Goal: Task Accomplishment & Management: Complete application form

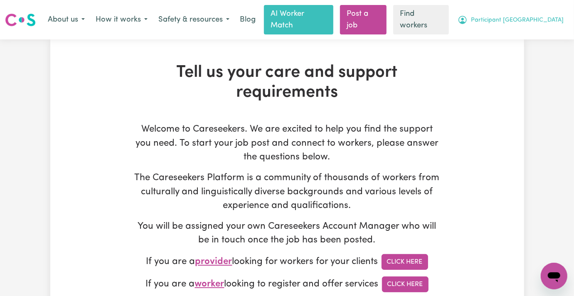
click at [543, 23] on span "Participant [GEOGRAPHIC_DATA]" at bounding box center [517, 20] width 93 height 9
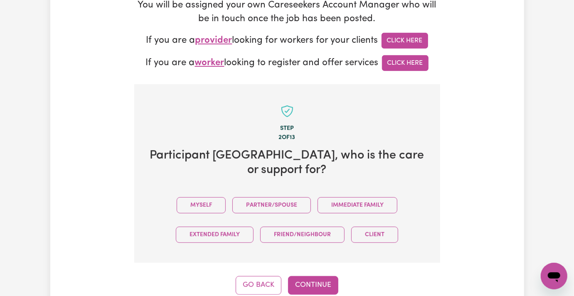
scroll to position [277, 0]
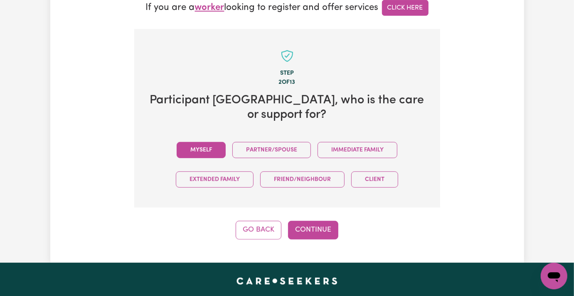
click at [177, 142] on button "Myself" at bounding box center [201, 150] width 49 height 16
click at [315, 221] on button "Continue" at bounding box center [313, 230] width 50 height 18
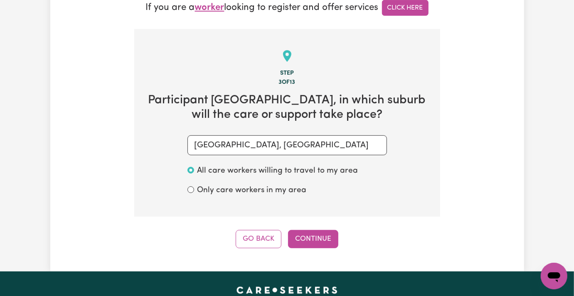
scroll to position [272, 0]
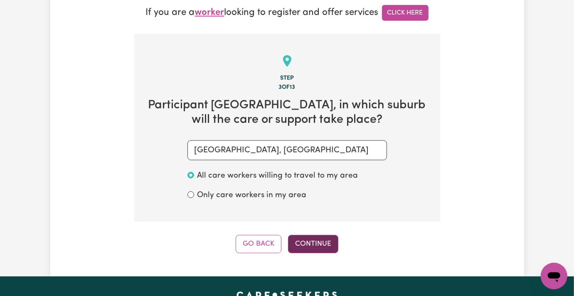
click at [323, 235] on button "Continue" at bounding box center [313, 244] width 50 height 18
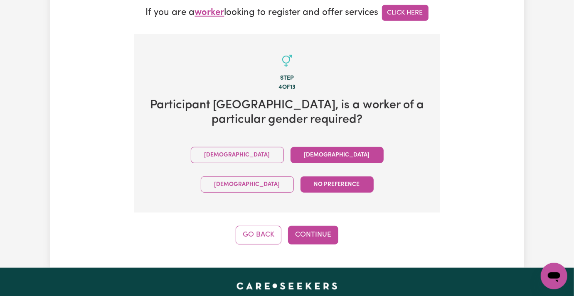
click at [290, 147] on button "Female" at bounding box center [336, 155] width 93 height 16
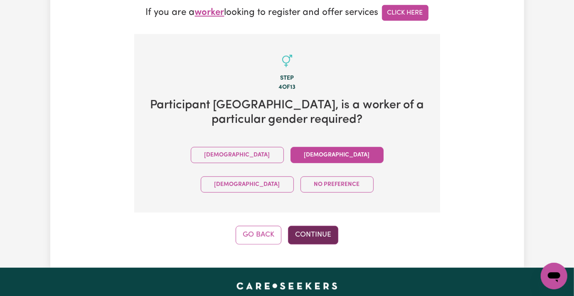
click at [295, 226] on button "Continue" at bounding box center [313, 235] width 50 height 18
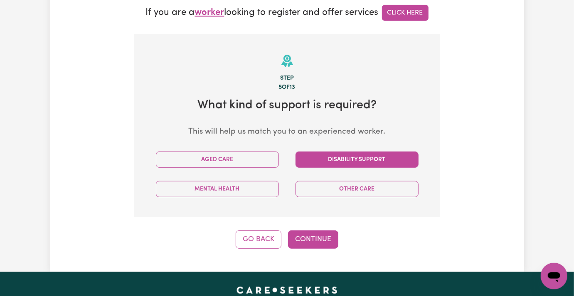
click at [329, 152] on button "Disability Support" at bounding box center [356, 160] width 123 height 16
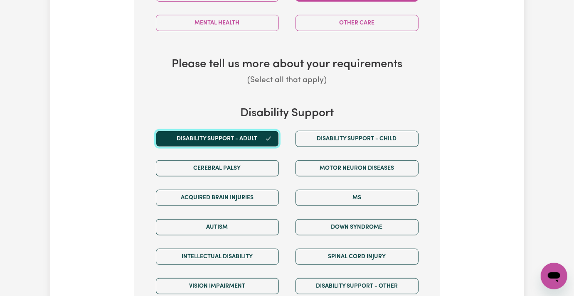
scroll to position [549, 0]
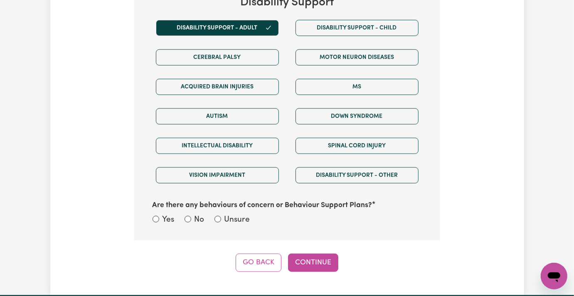
click at [224, 214] on label "Unsure" at bounding box center [237, 220] width 26 height 12
click at [221, 216] on input "Unsure" at bounding box center [217, 219] width 7 height 7
radio input "true"
click at [310, 254] on button "Continue" at bounding box center [313, 263] width 50 height 18
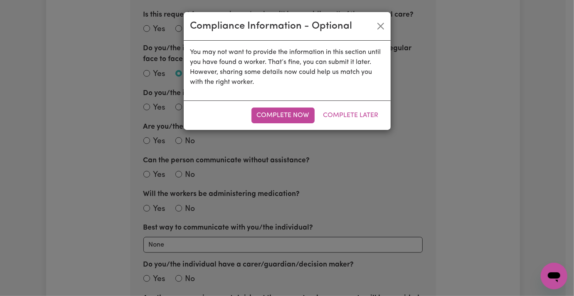
scroll to position [272, 0]
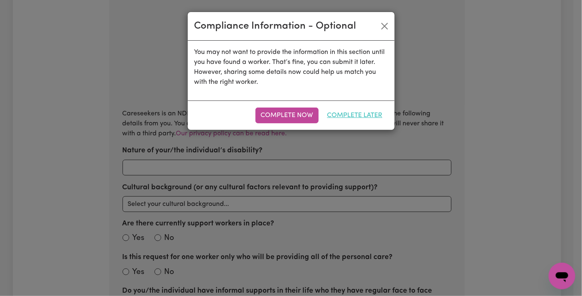
click at [349, 111] on button "Complete Later" at bounding box center [355, 116] width 66 height 16
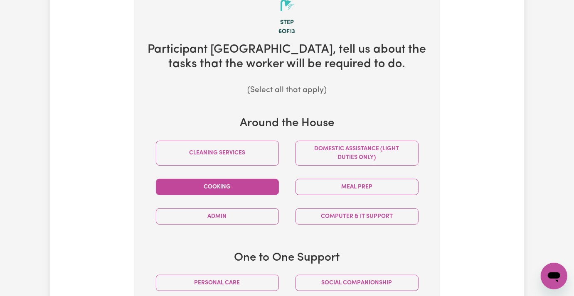
scroll to position [383, 0]
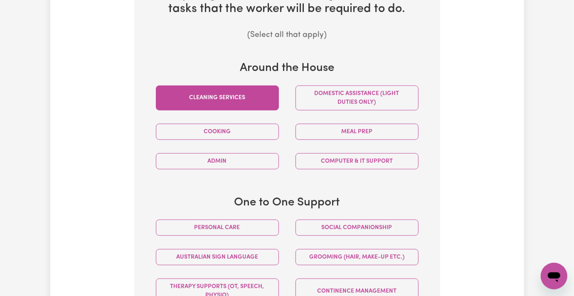
click at [214, 86] on button "Cleaning services" at bounding box center [217, 98] width 123 height 25
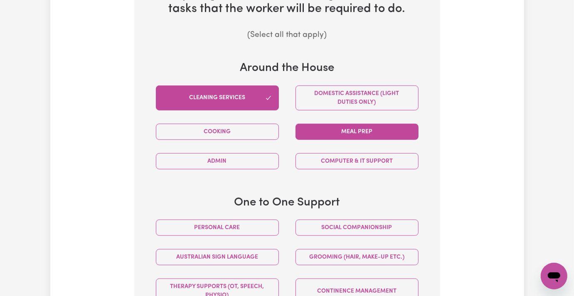
click at [354, 124] on button "Meal prep" at bounding box center [356, 132] width 123 height 16
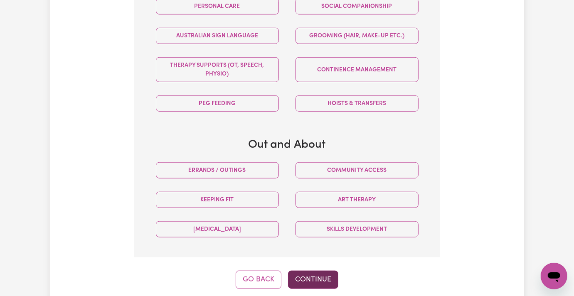
click at [314, 271] on button "Continue" at bounding box center [313, 280] width 50 height 18
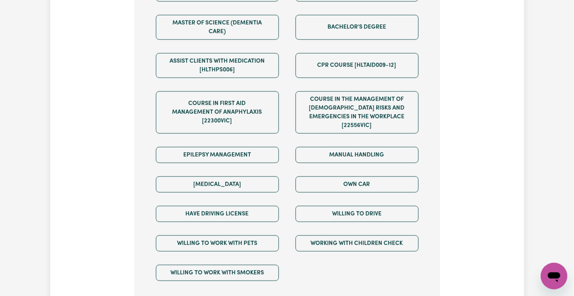
scroll to position [272, 0]
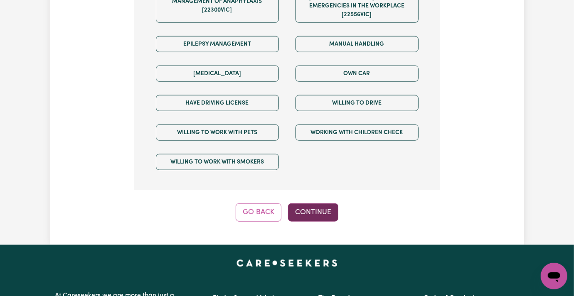
click at [315, 204] on button "Continue" at bounding box center [313, 213] width 50 height 18
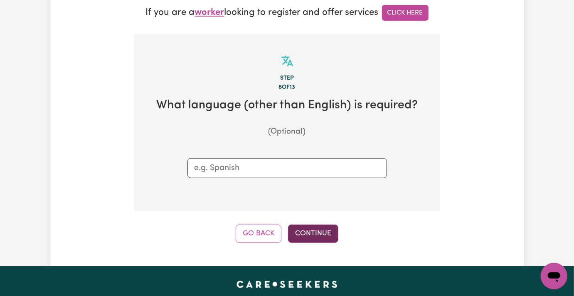
click at [323, 225] on button "Continue" at bounding box center [313, 234] width 50 height 18
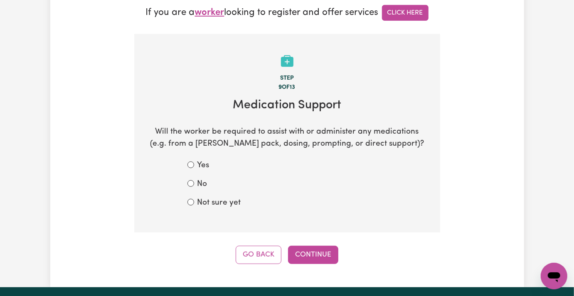
click at [197, 197] on label "Not sure yet" at bounding box center [219, 203] width 44 height 12
click at [187, 199] on input "Not sure yet" at bounding box center [190, 202] width 7 height 7
radio input "true"
click at [325, 246] on button "Continue" at bounding box center [313, 255] width 50 height 18
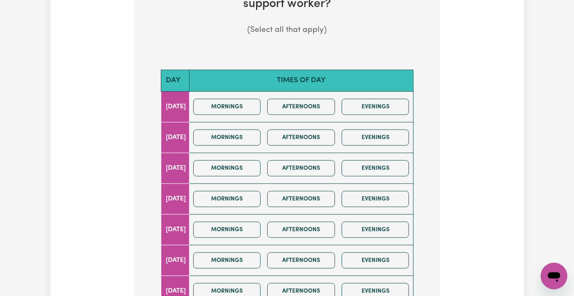
scroll to position [443, 0]
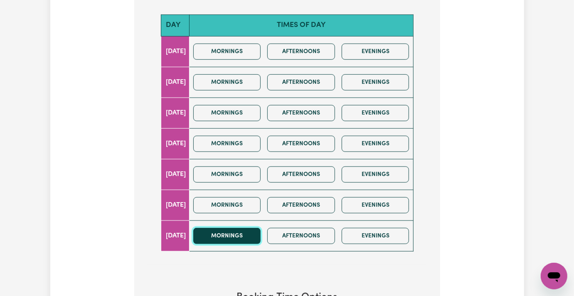
click at [226, 228] on button "Mornings" at bounding box center [227, 236] width 68 height 16
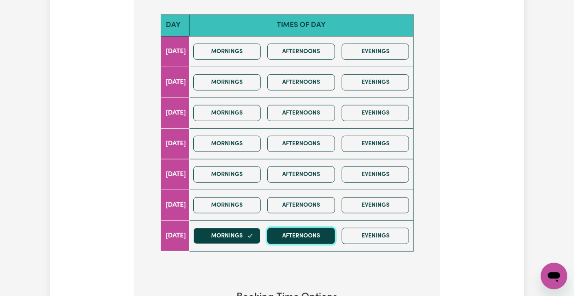
click at [303, 228] on button "Afternoons" at bounding box center [301, 236] width 68 height 16
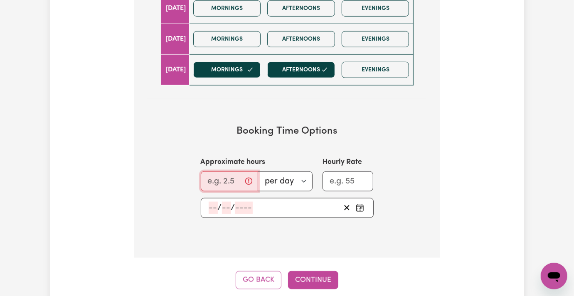
click at [223, 172] on input "Approximate hours" at bounding box center [229, 182] width 57 height 20
type input "4"
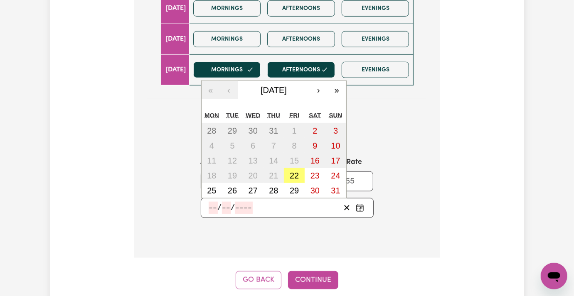
click at [209, 202] on input "number" at bounding box center [213, 208] width 9 height 12
click at [325, 168] on button "24" at bounding box center [335, 175] width 21 height 15
type input "2025-08-24"
type input "24"
type input "8"
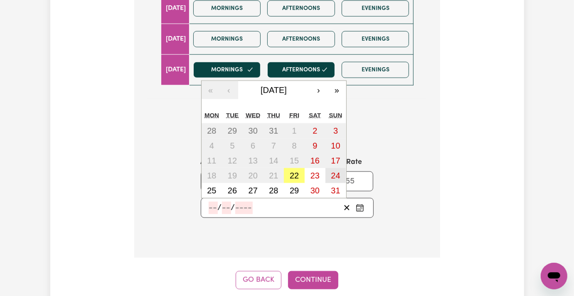
type input "2025"
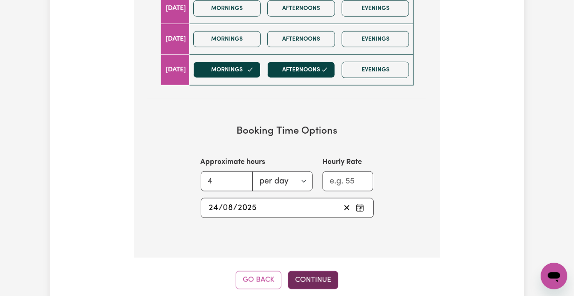
click at [317, 271] on button "Continue" at bounding box center [313, 280] width 50 height 18
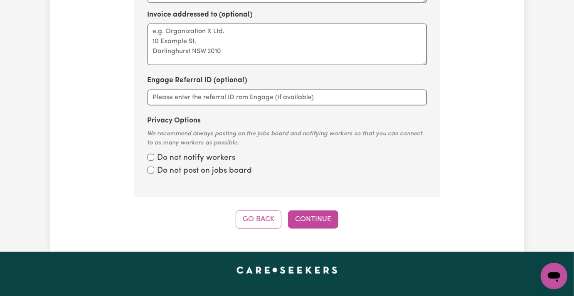
scroll to position [272, 0]
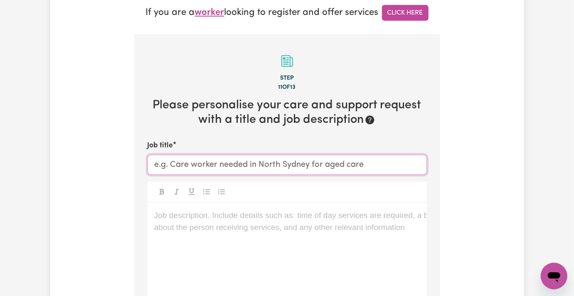
click at [204, 155] on input "Job title" at bounding box center [287, 165] width 279 height 20
paste input "Glenbawn Dam, NSW"
type input "Female Support Worker Needed in Glenbawn Dam, NSW"
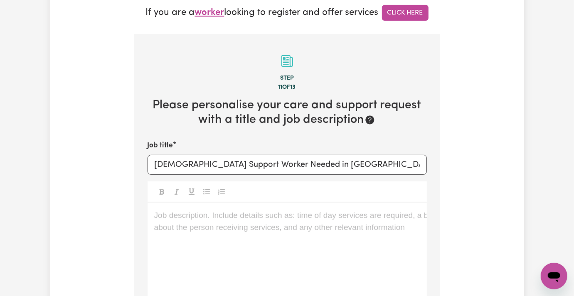
click at [224, 203] on div "Job description. Include details such as: time of day services are required, a …" at bounding box center [287, 253] width 279 height 100
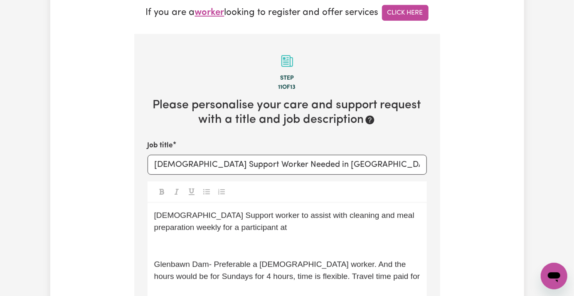
click at [154, 260] on span "Glenbawn Dam- Preferable a female worker. And the hours would be for Sundays fo…" at bounding box center [287, 270] width 266 height 21
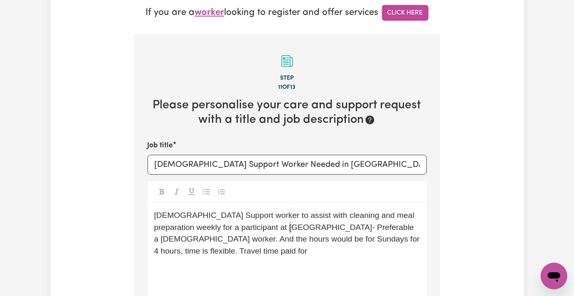
drag, startPoint x: 234, startPoint y: 193, endPoint x: 230, endPoint y: 194, distance: 4.2
click at [230, 211] on span "Female Support worker to assist with cleaning and meal preparation weekly for a…" at bounding box center [288, 233] width 268 height 44
drag, startPoint x: 234, startPoint y: 192, endPoint x: 229, endPoint y: 193, distance: 5.4
click at [229, 211] on span "Female Support worker to assist with cleaning and meal preparation weekly for a…" at bounding box center [288, 233] width 268 height 44
click at [272, 213] on div "Female Support worker to assist with cleaning and meal preparation weekly for a…" at bounding box center [287, 253] width 279 height 100
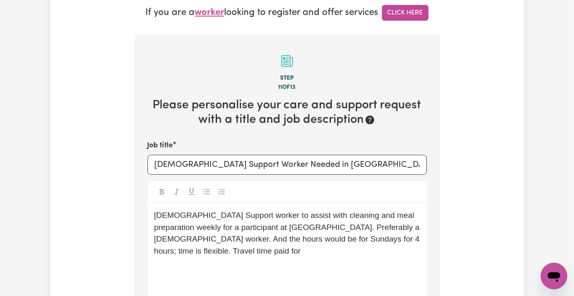
click at [253, 224] on div "Female Support worker to assist with cleaning and meal preparation weekly for a…" at bounding box center [287, 253] width 279 height 100
click at [420, 210] on p "Female Support worker to assist with cleaning and meal preparation weekly for a…" at bounding box center [287, 234] width 266 height 48
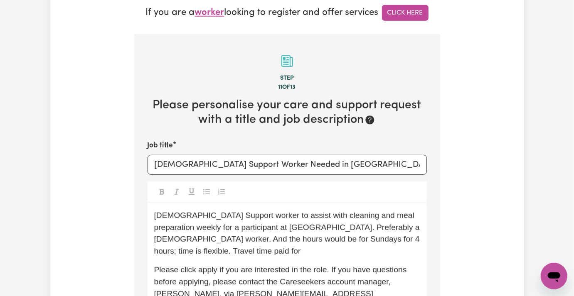
click at [164, 265] on div "Female Support worker to assist with cleaning and meal preparation weekly for a…" at bounding box center [287, 264] width 279 height 122
click at [354, 266] on span "Please click apply if you are interested in the role. If you have questions bef…" at bounding box center [281, 288] width 255 height 44
click at [351, 266] on span "Please click apply if you are interested in the role. If you have questions bef…" at bounding box center [281, 288] width 255 height 44
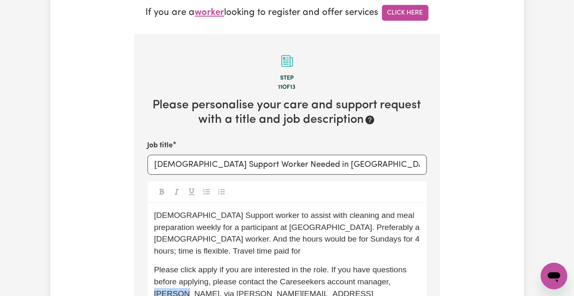
copy span "Lindsay"
click at [154, 266] on span "Please click apply if you are interested in the role. If you have questions bef…" at bounding box center [281, 288] width 255 height 44
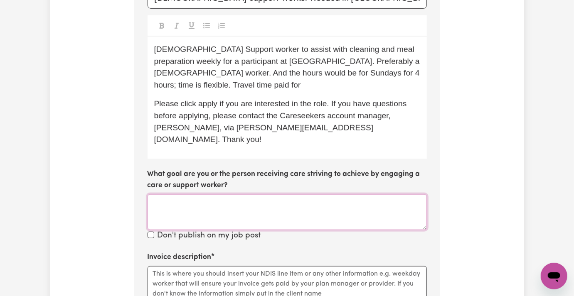
click at [170, 194] on textarea "What goal are you or the person receiving care striving to achieve by engaging …" at bounding box center [287, 212] width 279 height 36
paste textarea "Breakthru-Glenbawn Dam, NSW"
click at [170, 266] on textarea "Invoice description" at bounding box center [287, 287] width 279 height 42
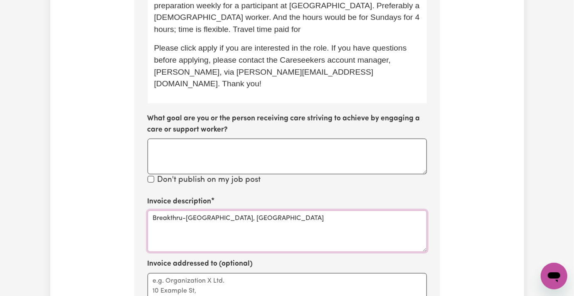
scroll to position [383, 0]
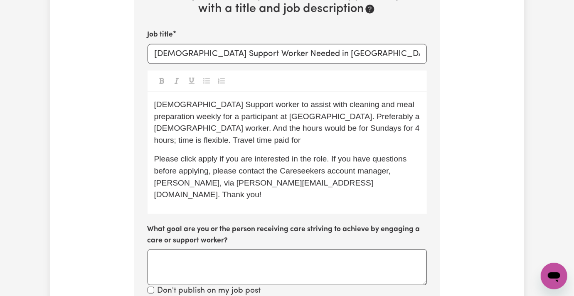
type textarea "Breakthru-Glenbawn Dam, NSW"
drag, startPoint x: 213, startPoint y: 69, endPoint x: 204, endPoint y: 196, distance: 127.0
click at [213, 100] on span "Female Support worker to assist with cleaning and meal preparation weekly for a…" at bounding box center [288, 122] width 268 height 44
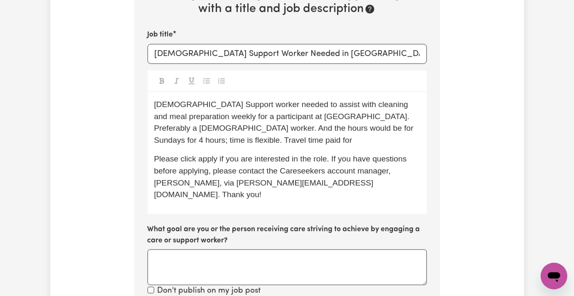
scroll to position [327, 0]
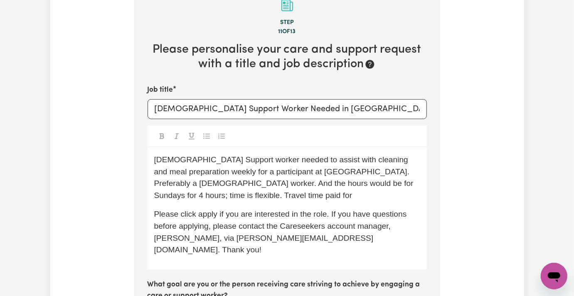
click at [154, 155] on span "Female Support worker needed to assist with cleaning and meal preparation weekl…" at bounding box center [285, 177] width 262 height 44
drag, startPoint x: 230, startPoint y: 136, endPoint x: 230, endPoint y: 144, distance: 7.5
click at [230, 155] on span "Female Support worker needed to assist with cleaning and meal preparation weekl…" at bounding box center [285, 177] width 262 height 44
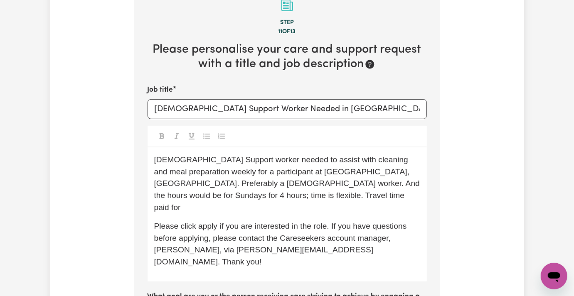
click at [248, 202] on div "Female Support worker needed to assist with cleaning and meal preparation weekl…" at bounding box center [287, 215] width 279 height 134
click at [359, 155] on span "Female Support worker needed to assist with cleaning and meal preparation weekl…" at bounding box center [288, 183] width 268 height 57
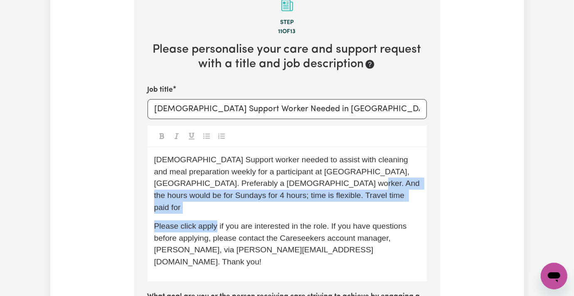
drag, startPoint x: 178, startPoint y: 155, endPoint x: 240, endPoint y: 193, distance: 72.2
click at [196, 176] on div "Female Support worker needed to assist with cleaning and meal preparation weekl…" at bounding box center [287, 215] width 279 height 134
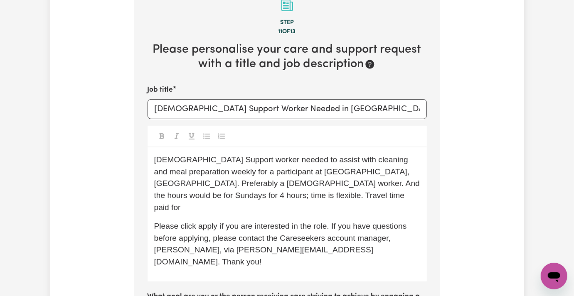
click at [290, 201] on div "Female Support worker needed to assist with cleaning and meal preparation weekl…" at bounding box center [287, 215] width 279 height 134
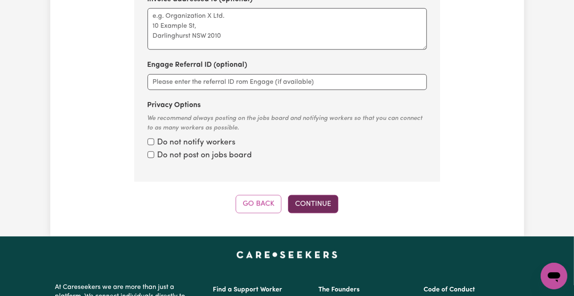
click at [313, 195] on button "Continue" at bounding box center [313, 204] width 50 height 18
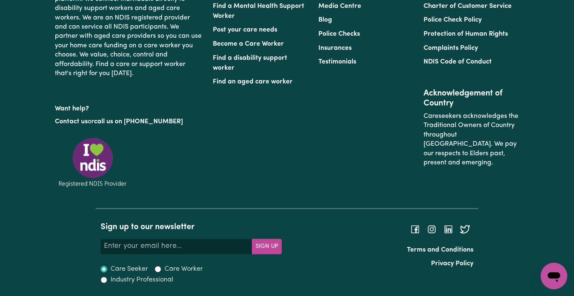
scroll to position [272, 0]
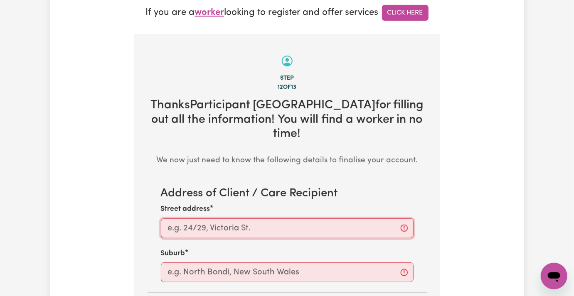
click at [204, 219] on input "Street address" at bounding box center [287, 229] width 253 height 20
paste input "Glenbawn Dam, NSW"
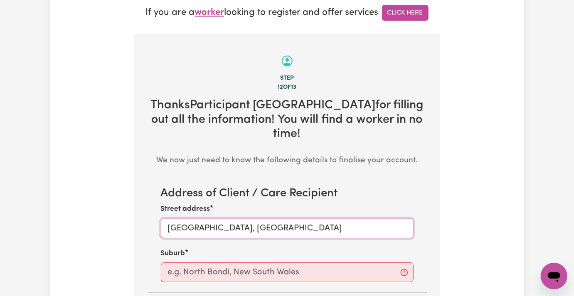
click at [170, 219] on input "Glenbawn Dam, NSW" at bounding box center [287, 229] width 253 height 20
type input "Glenbawn Dam, NSW"
click at [174, 242] on div "Address of Client / Care Recipient Street address Glenbawn Dam, NSW Suburb Who …" at bounding box center [287, 271] width 279 height 169
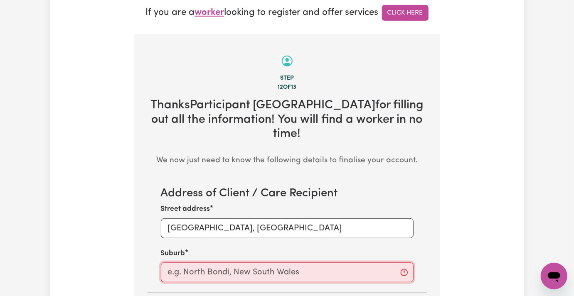
click at [175, 263] on input "text" at bounding box center [287, 273] width 253 height 20
paste input "Glenbawn"
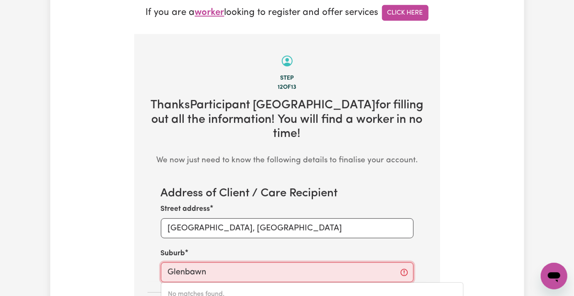
type input "Glenbawn"
type input "Glenbawn, New South Wales, 2337"
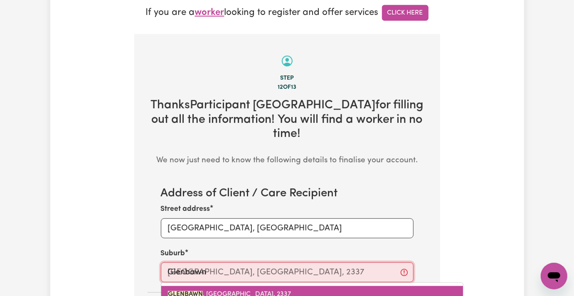
click at [178, 291] on span "GLENBAWN , New South Wales, 2337" at bounding box center [229, 294] width 123 height 7
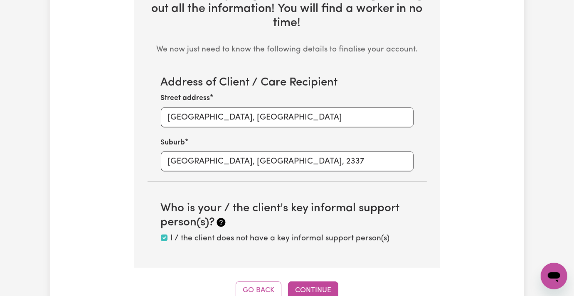
scroll to position [494, 0]
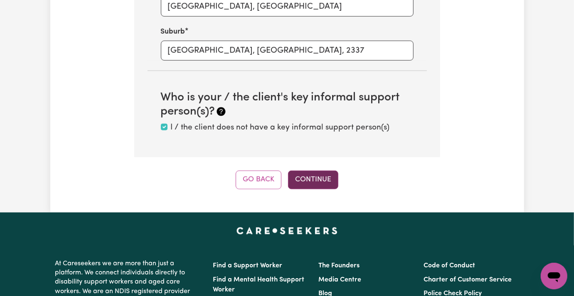
click at [326, 171] on button "Continue" at bounding box center [313, 180] width 50 height 18
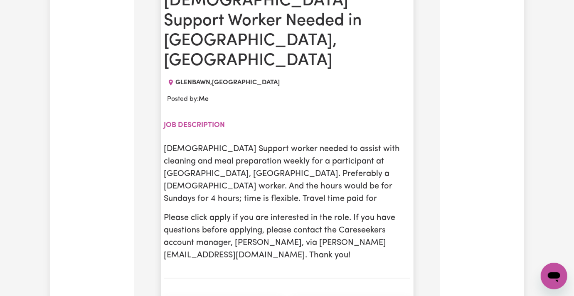
scroll to position [438, 0]
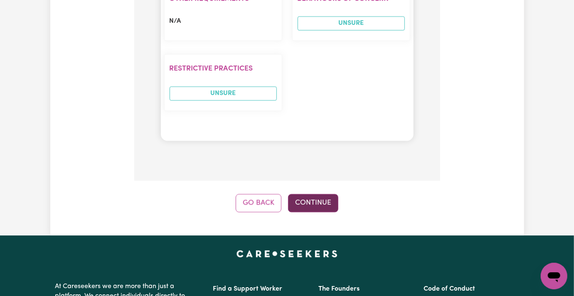
click at [315, 194] on button "Continue" at bounding box center [313, 203] width 50 height 18
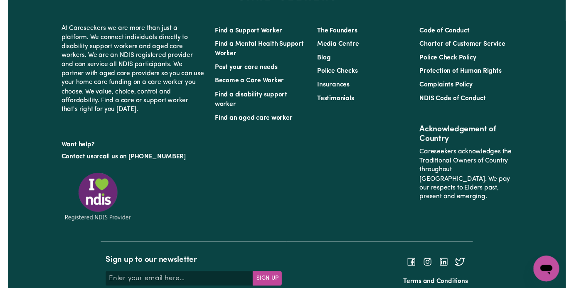
scroll to position [0, 0]
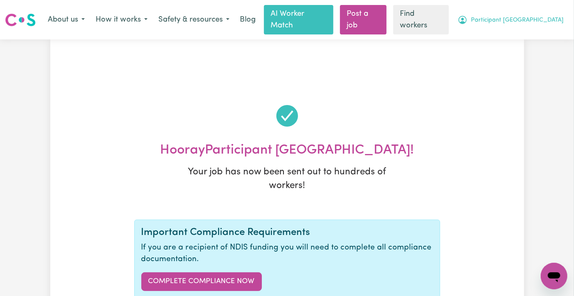
click at [497, 21] on span "Participant [GEOGRAPHIC_DATA]" at bounding box center [517, 20] width 93 height 9
click at [497, 36] on nav "Menu About us How it works Safety & resources Blog AI Worker Match Post a job F…" at bounding box center [287, 19] width 574 height 39
click at [516, 37] on nav "Menu About us How it works Safety & resources Blog AI Worker Match Post a job F…" at bounding box center [287, 19] width 574 height 39
click at [521, 16] on span "Participant [GEOGRAPHIC_DATA]" at bounding box center [517, 20] width 93 height 9
click at [529, 43] on link "My Dashboard" at bounding box center [536, 38] width 66 height 16
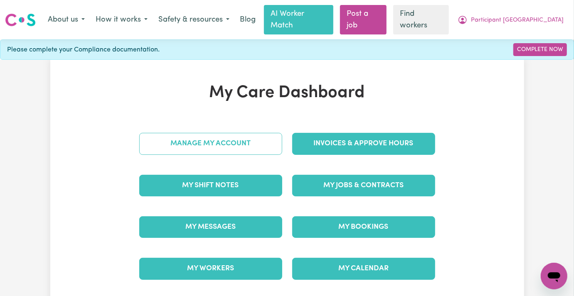
click at [207, 141] on link "Manage My Account" at bounding box center [210, 144] width 143 height 22
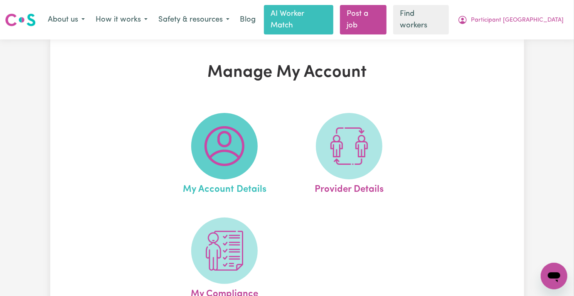
click at [209, 141] on img at bounding box center [224, 146] width 40 height 40
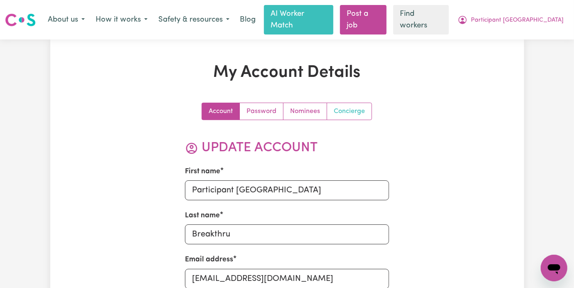
click at [340, 114] on link "Concierge" at bounding box center [349, 111] width 44 height 17
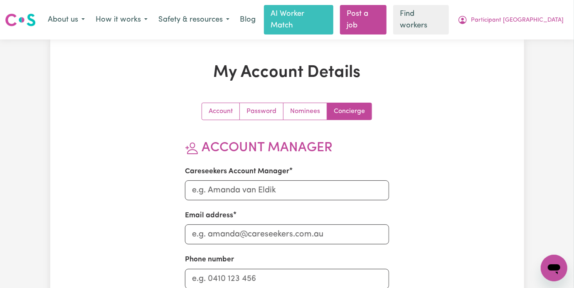
scroll to position [55, 0]
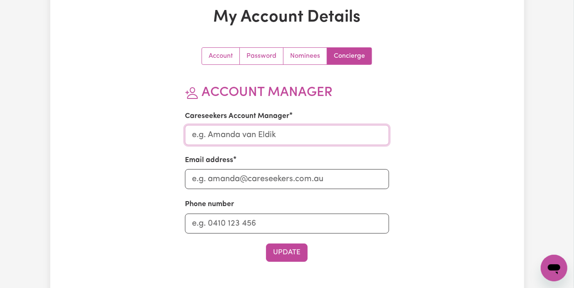
click at [260, 141] on input "Careseekers Account Manager" at bounding box center [287, 135] width 204 height 20
type input "Lindsay"
click at [259, 187] on input "Email address" at bounding box center [287, 179] width 204 height 20
type input "Lindsay@careseekers.com.au"
click at [220, 231] on input "Phone number" at bounding box center [287, 224] width 204 height 20
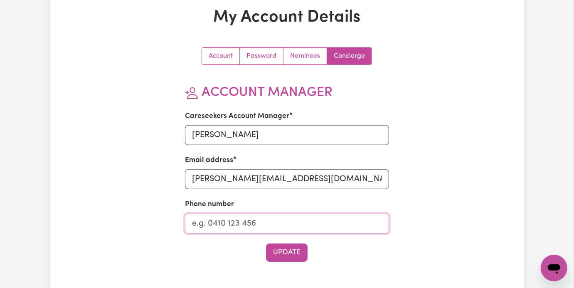
type input "1300765465"
click at [276, 261] on button "Update" at bounding box center [287, 253] width 42 height 18
click at [287, 250] on button "Update" at bounding box center [287, 253] width 42 height 18
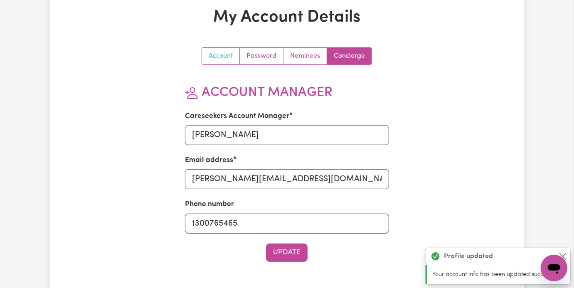
click at [225, 53] on link "Account" at bounding box center [221, 56] width 38 height 17
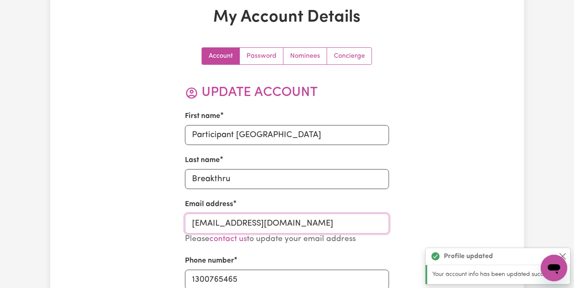
click at [213, 226] on input "ParticipantGlenbawnDamBreakthru@careseekers.com.au" at bounding box center [287, 224] width 204 height 20
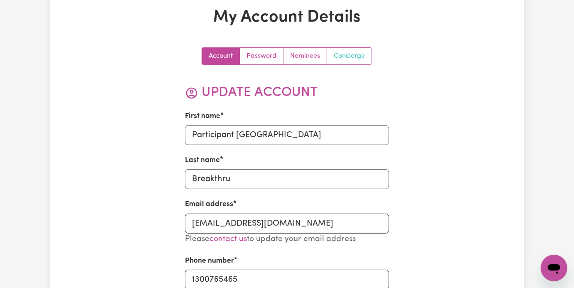
click at [340, 52] on link "Concierge" at bounding box center [349, 56] width 44 height 17
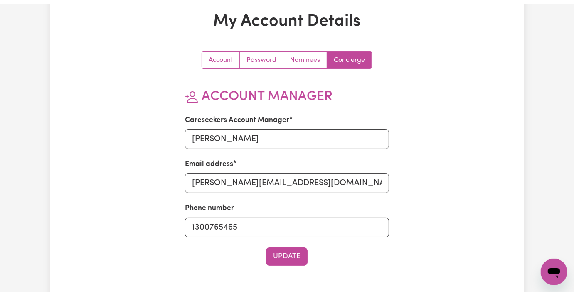
scroll to position [0, 0]
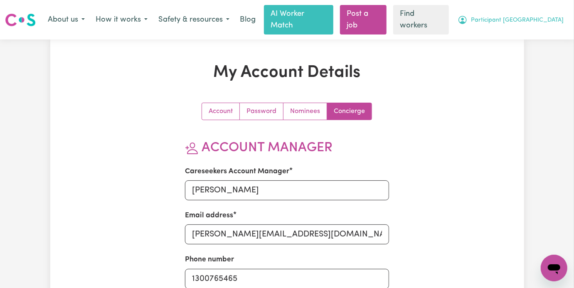
click at [525, 22] on span "Participant [GEOGRAPHIC_DATA]" at bounding box center [517, 20] width 93 height 9
click at [521, 37] on link "My Dashboard" at bounding box center [536, 38] width 66 height 16
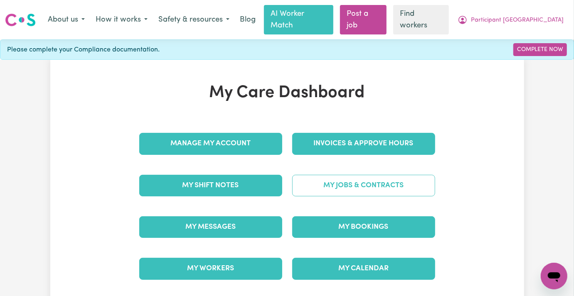
click at [315, 194] on link "My Jobs & Contracts" at bounding box center [363, 186] width 143 height 22
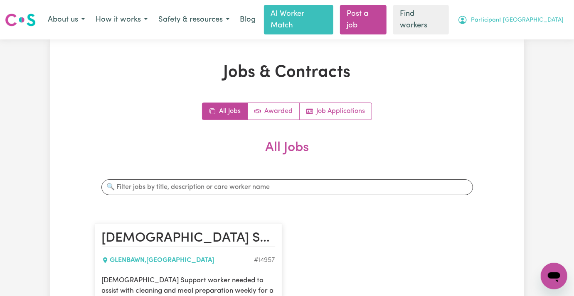
click at [508, 22] on span "Participant [GEOGRAPHIC_DATA]" at bounding box center [517, 20] width 93 height 9
click at [513, 36] on link "My Dashboard" at bounding box center [536, 38] width 66 height 16
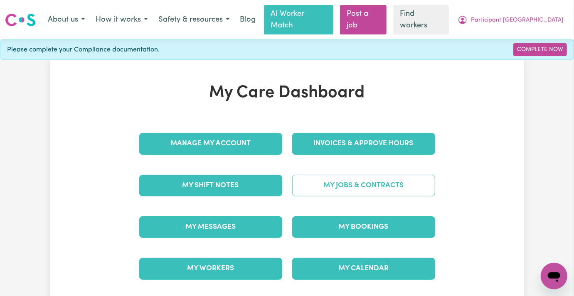
click at [344, 187] on link "My Jobs & Contracts" at bounding box center [363, 186] width 143 height 22
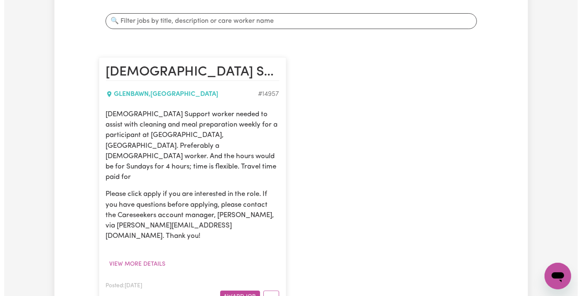
scroll to position [277, 0]
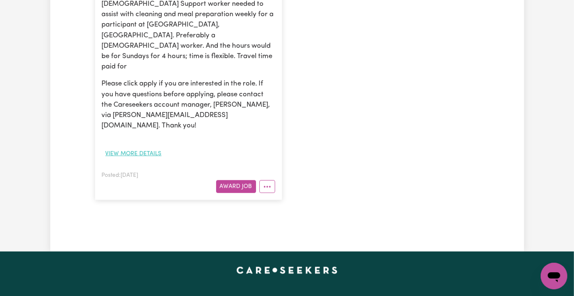
click at [102, 148] on button "View more details" at bounding box center [134, 154] width 64 height 13
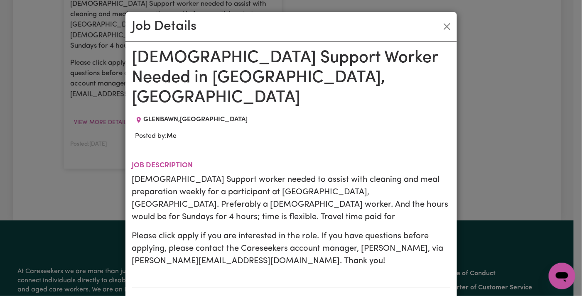
scroll to position [55, 0]
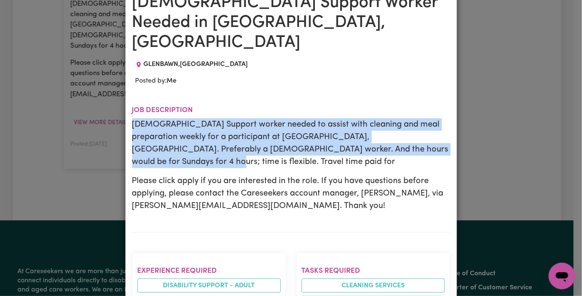
drag, startPoint x: 128, startPoint y: 101, endPoint x: 419, endPoint y: 130, distance: 293.1
click at [419, 130] on p "Female Support worker needed to assist with cleaning and meal preparation weekl…" at bounding box center [291, 143] width 318 height 50
copy p "Female Support worker needed to assist with cleaning and meal preparation weekl…"
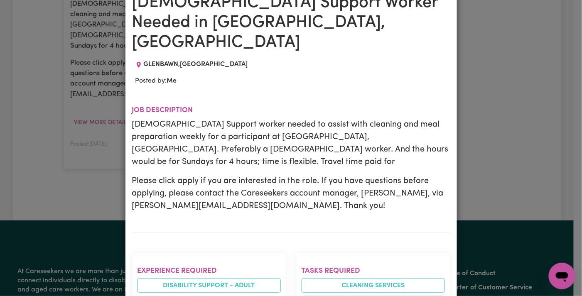
click at [394, 175] on p "Please click apply if you are interested in the role. If you have questions bef…" at bounding box center [291, 193] width 318 height 37
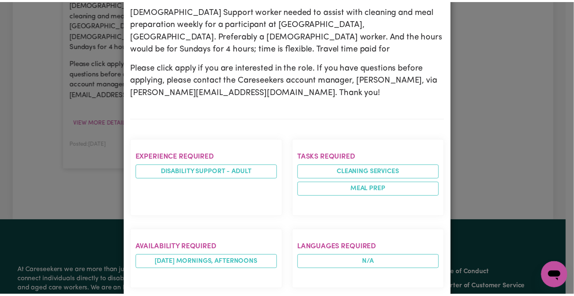
scroll to position [0, 0]
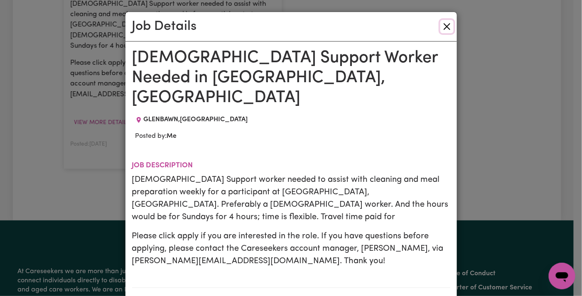
click at [446, 27] on button "Close" at bounding box center [446, 26] width 13 height 13
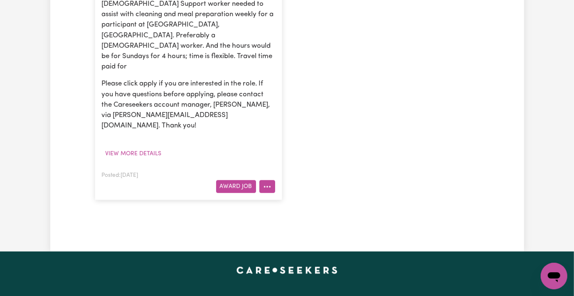
click at [272, 180] on button "More options" at bounding box center [267, 186] width 16 height 13
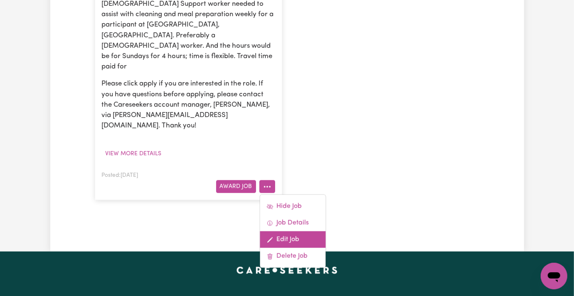
click at [275, 231] on link "Edit Job" at bounding box center [293, 239] width 66 height 17
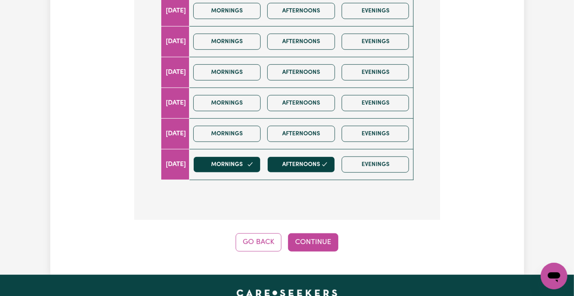
scroll to position [410, 0]
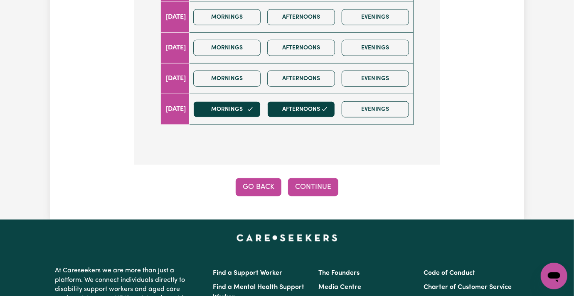
click at [271, 178] on button "Go Back" at bounding box center [259, 187] width 46 height 18
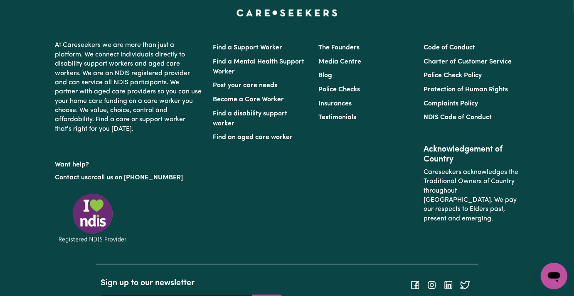
scroll to position [133, 0]
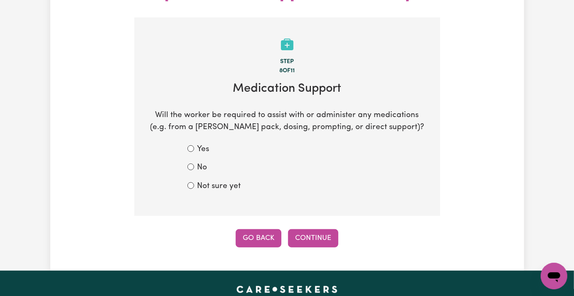
click at [258, 229] on button "Go Back" at bounding box center [259, 238] width 46 height 18
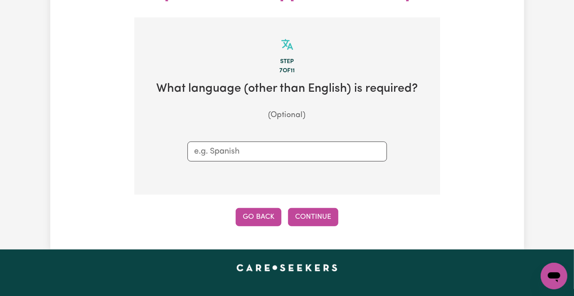
click at [256, 208] on button "Go Back" at bounding box center [259, 217] width 46 height 18
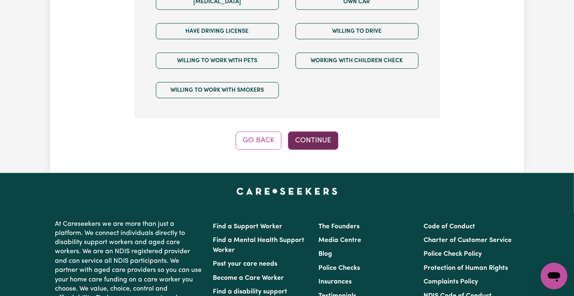
click at [310, 132] on button "Continue" at bounding box center [313, 141] width 50 height 18
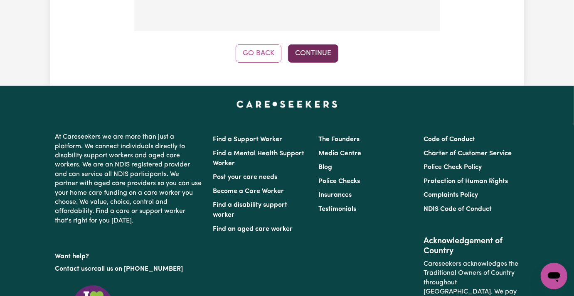
click at [306, 44] on button "Continue" at bounding box center [313, 53] width 50 height 18
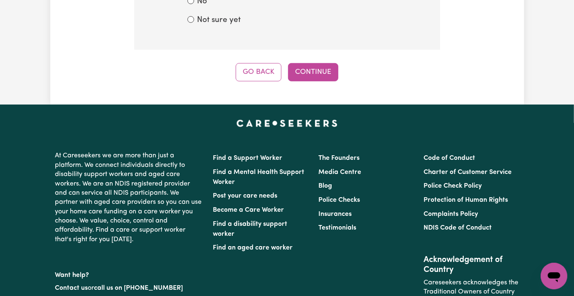
click at [197, 15] on label "Not sure yet" at bounding box center [219, 21] width 44 height 12
click at [194, 16] on input "Not sure yet" at bounding box center [190, 19] width 7 height 7
radio input "true"
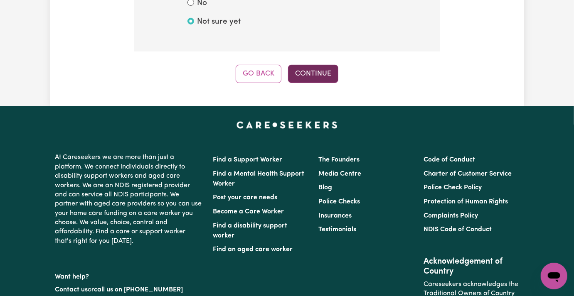
click at [322, 65] on button "Continue" at bounding box center [313, 74] width 50 height 18
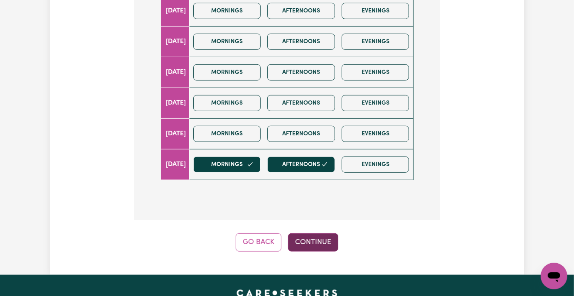
click at [311, 234] on button "Continue" at bounding box center [313, 243] width 50 height 18
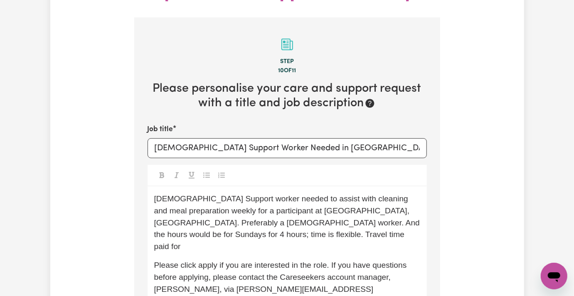
click at [349, 202] on p "Female Support worker needed to assist with cleaning and meal preparation weekl…" at bounding box center [287, 223] width 266 height 60
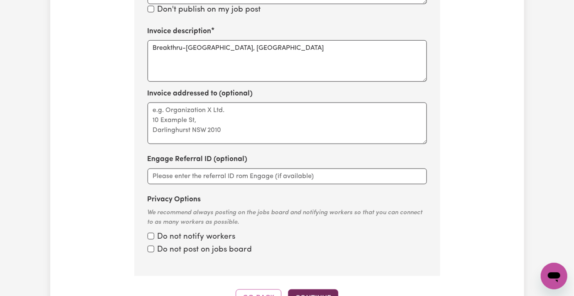
click at [319, 290] on button "Continue" at bounding box center [313, 299] width 50 height 18
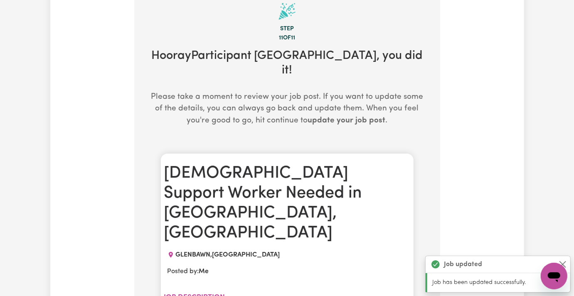
scroll to position [221, 0]
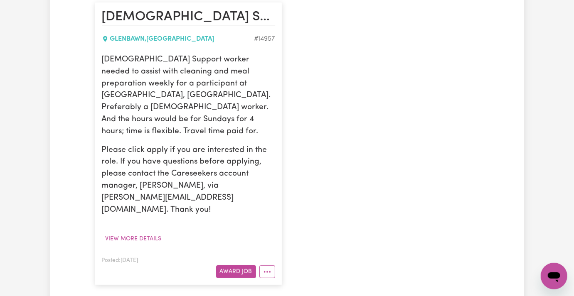
scroll to position [166, 0]
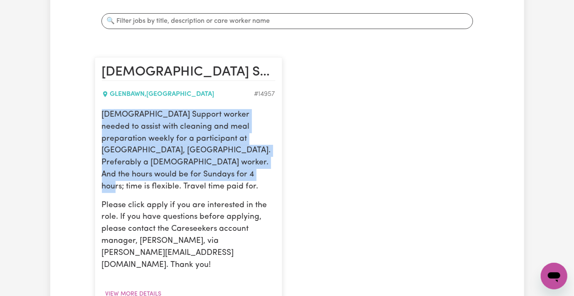
drag, startPoint x: 182, startPoint y: 161, endPoint x: 69, endPoint y: 116, distance: 122.1
click at [95, 116] on article "Female Support Worker Needed in Glenbawn Dam, NSW GLENBAWN , New South Wales # …" at bounding box center [188, 199] width 187 height 284
copy p "Female Support worker needed to assist with cleaning and meal preparation weekl…"
click at [142, 148] on p "Female Support worker needed to assist with cleaning and meal preparation weekl…" at bounding box center [188, 151] width 173 height 84
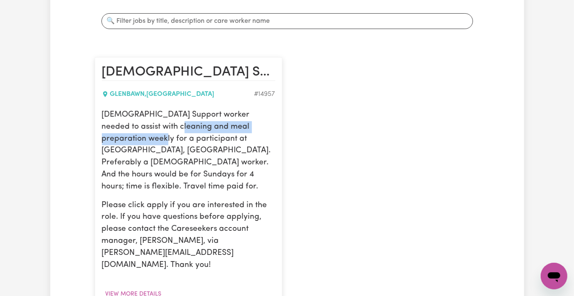
drag, startPoint x: 88, startPoint y: 122, endPoint x: 212, endPoint y: 121, distance: 123.8
click at [212, 121] on p "Female Support worker needed to assist with cleaning and meal preparation weekl…" at bounding box center [188, 151] width 173 height 84
click at [213, 153] on p "Female Support worker needed to assist with cleaning and meal preparation weekl…" at bounding box center [188, 151] width 173 height 84
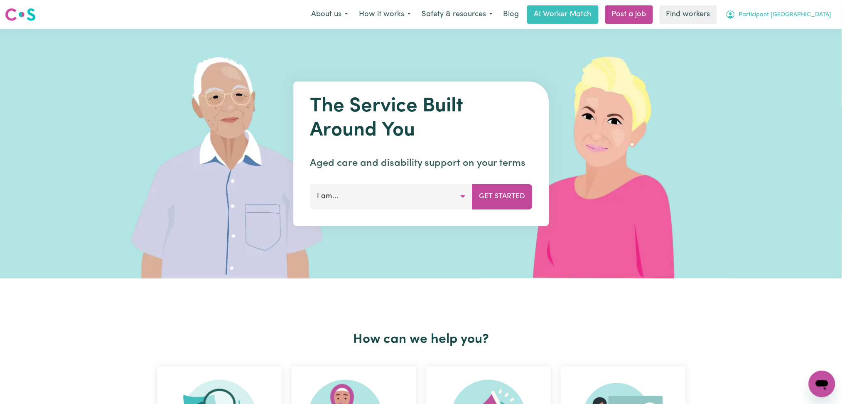
drag, startPoint x: 784, startPoint y: 8, endPoint x: 781, endPoint y: 22, distance: 14.4
click at [783, 12] on button "Participant [GEOGRAPHIC_DATA]" at bounding box center [779, 14] width 117 height 17
click at [789, 48] on link "Logout" at bounding box center [804, 48] width 66 height 16
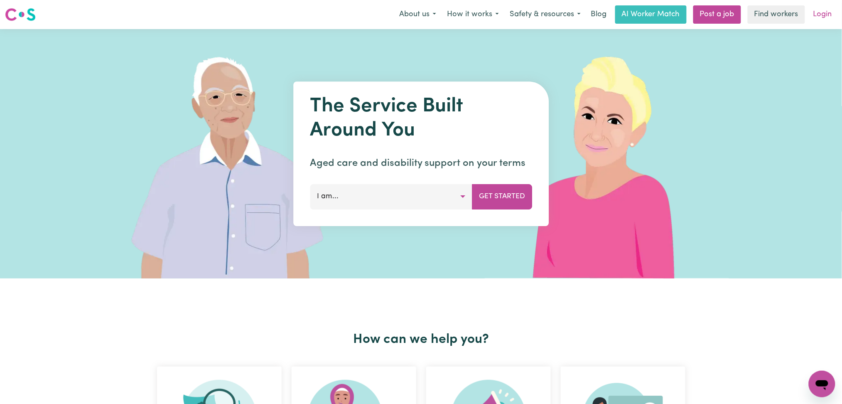
click at [824, 16] on link "Login" at bounding box center [823, 14] width 29 height 18
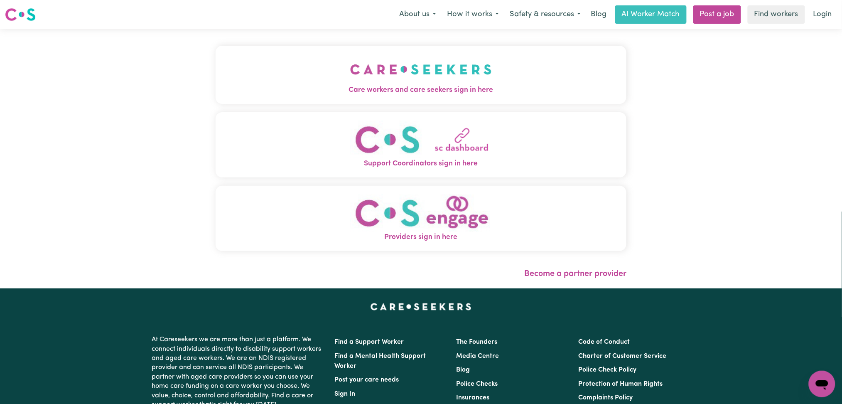
click at [380, 37] on div "Care workers and care seekers sign in here Support Coordinators sign in here Pr…" at bounding box center [421, 158] width 421 height 259
click at [322, 54] on button "Care workers and care seekers sign in here" at bounding box center [421, 75] width 411 height 58
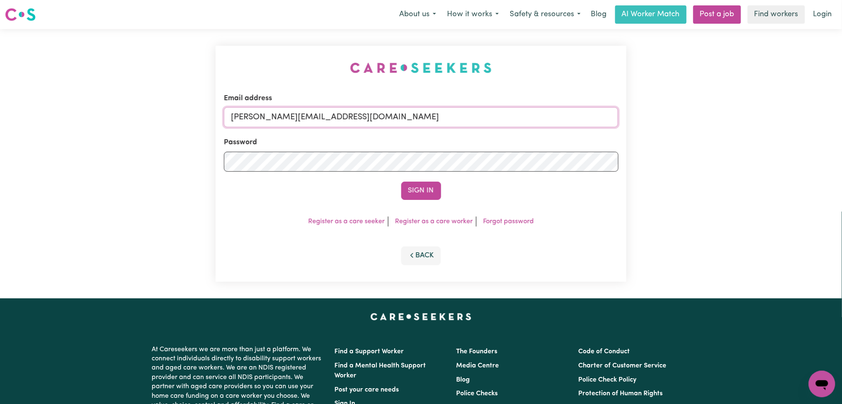
drag, startPoint x: 314, startPoint y: 121, endPoint x: 315, endPoint y: 127, distance: 6.2
click at [314, 121] on input "[PERSON_NAME][EMAIL_ADDRESS][DOMAIN_NAME]" at bounding box center [421, 117] width 395 height 20
type input "[EMAIL_ADDRESS][DOMAIN_NAME]"
click at [435, 194] on button "Sign In" at bounding box center [421, 191] width 40 height 18
